Goal: Task Accomplishment & Management: Manage account settings

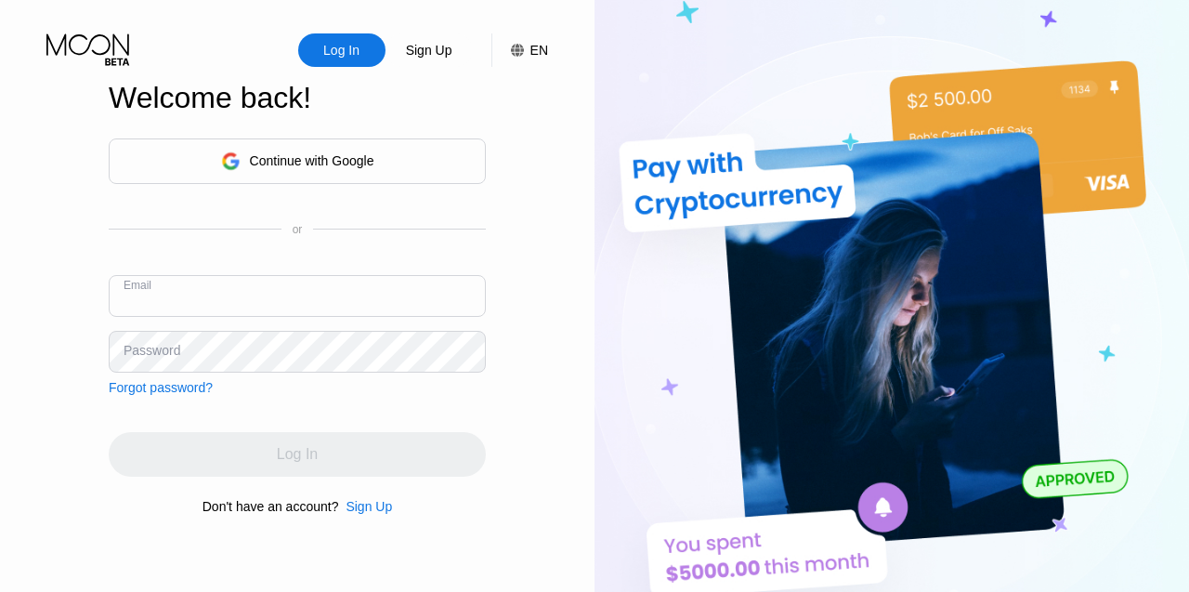
click at [222, 307] on input "text" at bounding box center [297, 296] width 377 height 42
type input "b"
click at [216, 294] on input "b" at bounding box center [297, 296] width 377 height 42
paste input "[EMAIL_ADDRESS][PERSON_NAME][DOMAIN_NAME]"
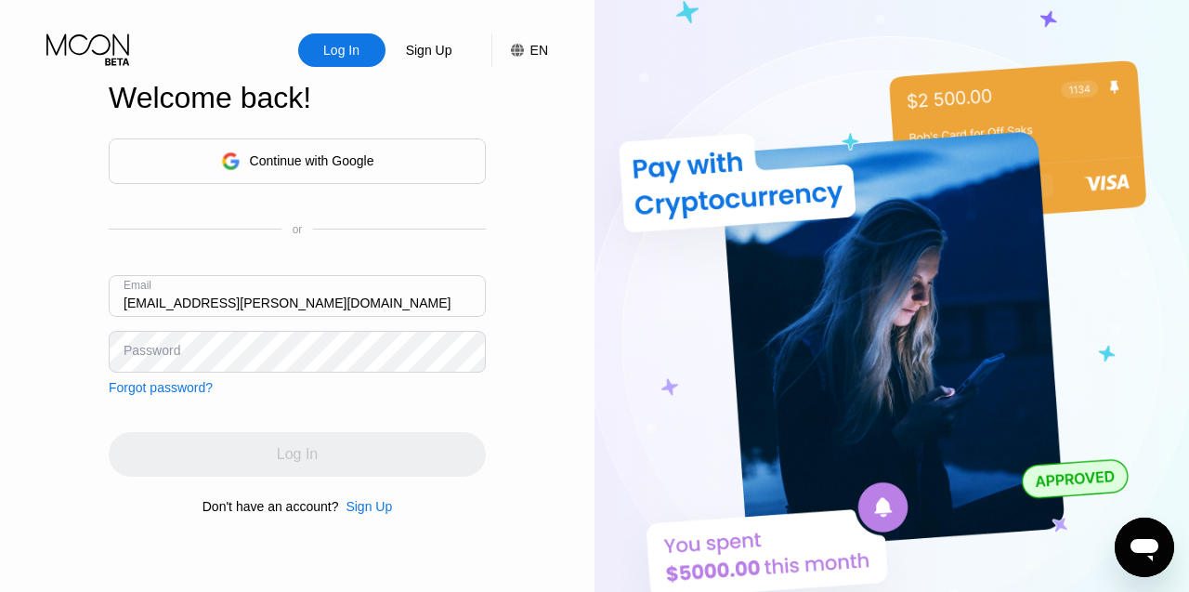
drag, startPoint x: 151, startPoint y: 303, endPoint x: 95, endPoint y: 303, distance: 56.7
click at [95, 303] on div "Log In Sign Up EN Language Select an item Save Welcome back! Continue with Goog…" at bounding box center [297, 325] width 595 height 651
type input "[EMAIL_ADDRESS][PERSON_NAME][DOMAIN_NAME]"
click at [148, 343] on div "Password" at bounding box center [152, 350] width 57 height 15
click at [172, 350] on div "Password" at bounding box center [152, 350] width 57 height 15
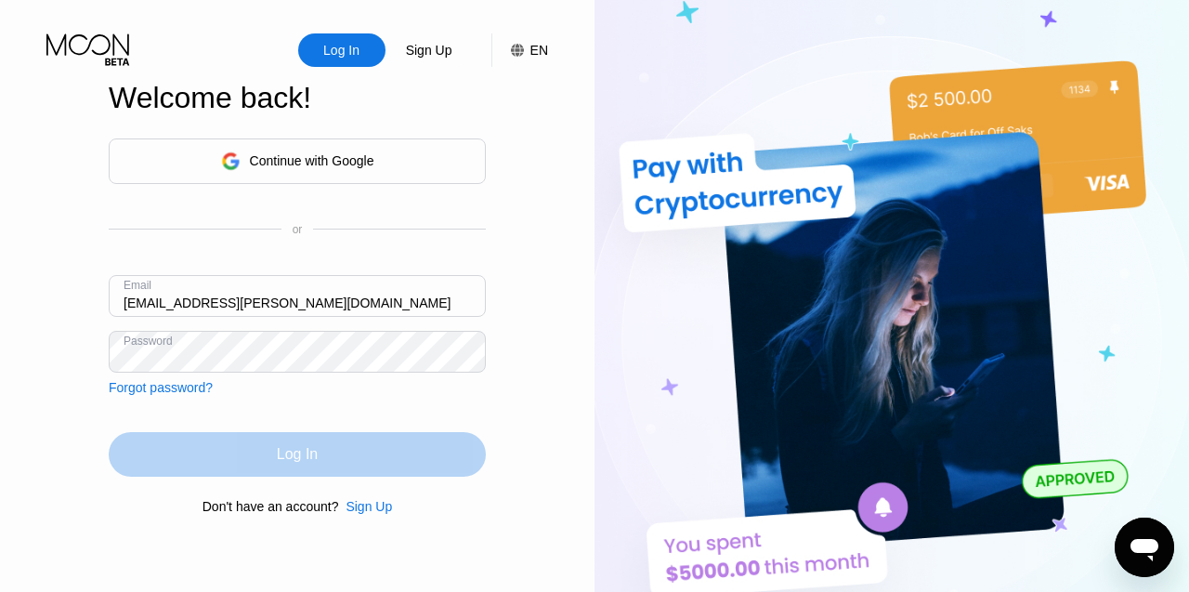
click at [271, 446] on div "Log In" at bounding box center [297, 454] width 377 height 45
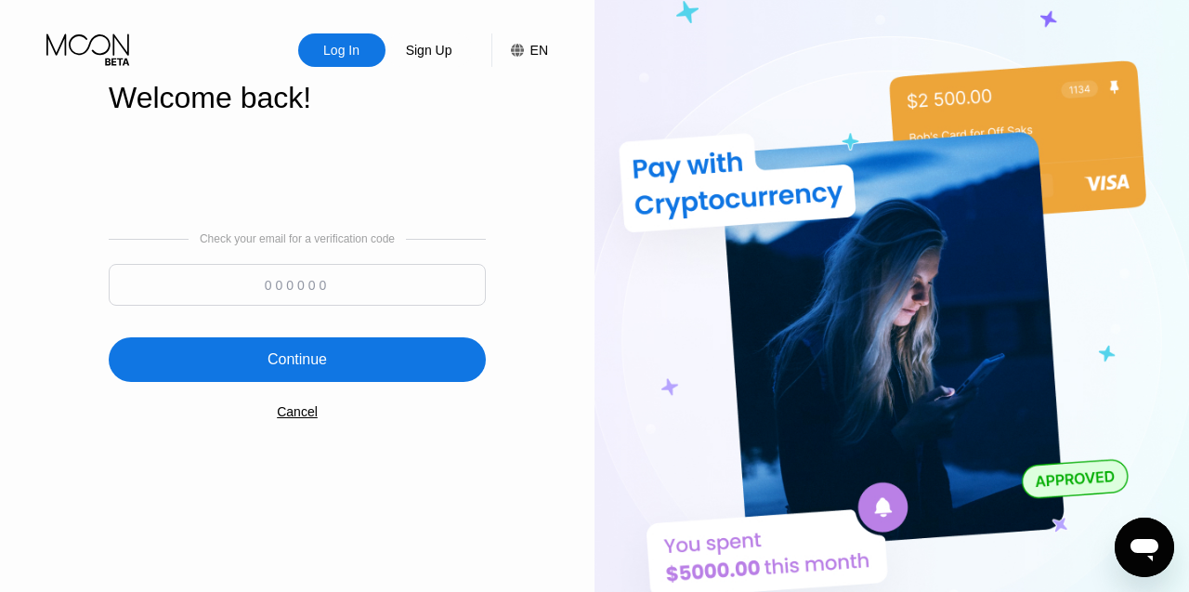
click at [417, 277] on input at bounding box center [297, 285] width 377 height 42
paste input "176133"
type input "176133"
click at [366, 364] on div "Continue" at bounding box center [297, 359] width 377 height 45
